Goal: Go to known website: Go to known website

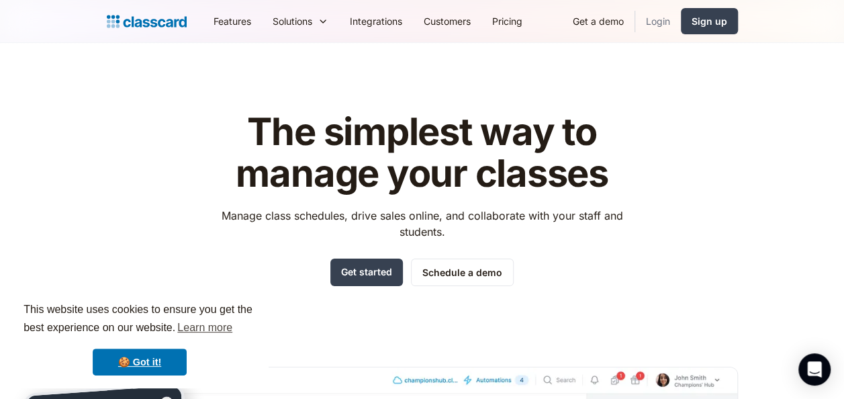
drag, startPoint x: 646, startPoint y: 21, endPoint x: 654, endPoint y: 15, distance: 10.0
click at [648, 21] on link "Login" at bounding box center [658, 21] width 46 height 30
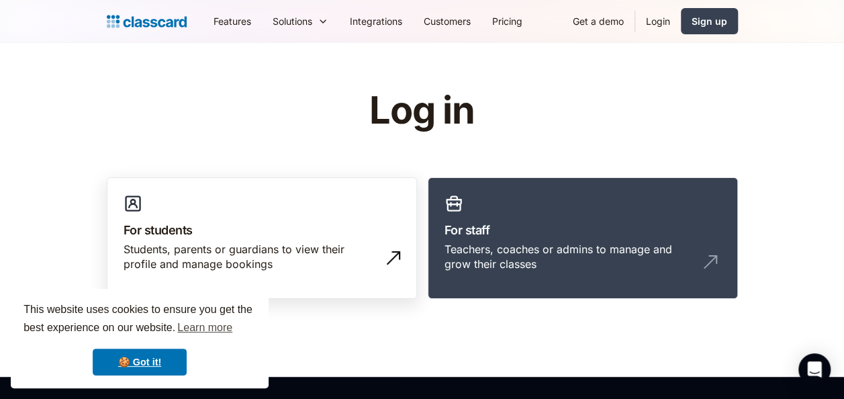
click at [231, 220] on link "For students Students, parents or guardians to view their profile and manage bo…" at bounding box center [262, 238] width 310 height 122
click at [266, 231] on h3 "For students" at bounding box center [262, 230] width 277 height 18
